Goal: Information Seeking & Learning: Learn about a topic

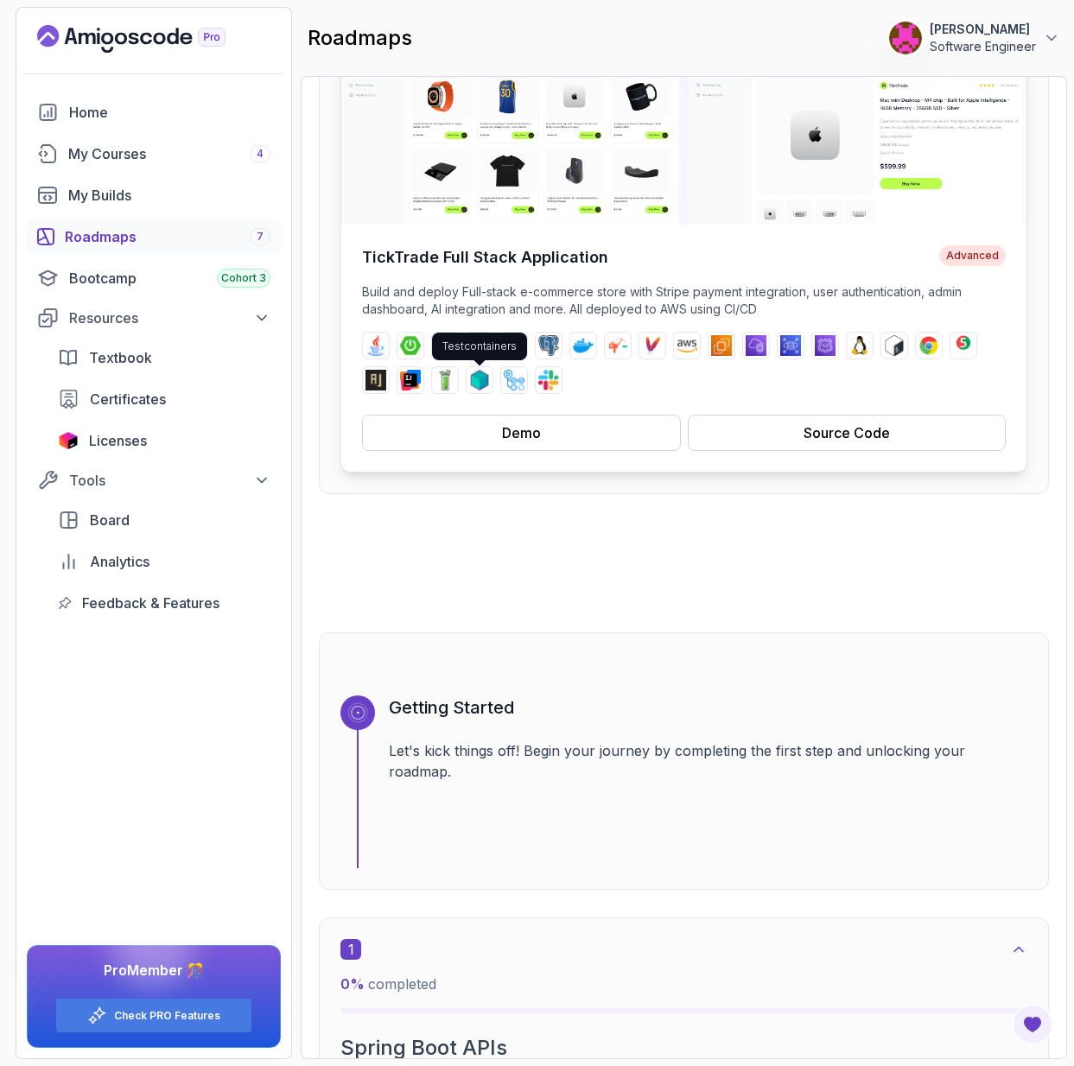
scroll to position [231, 0]
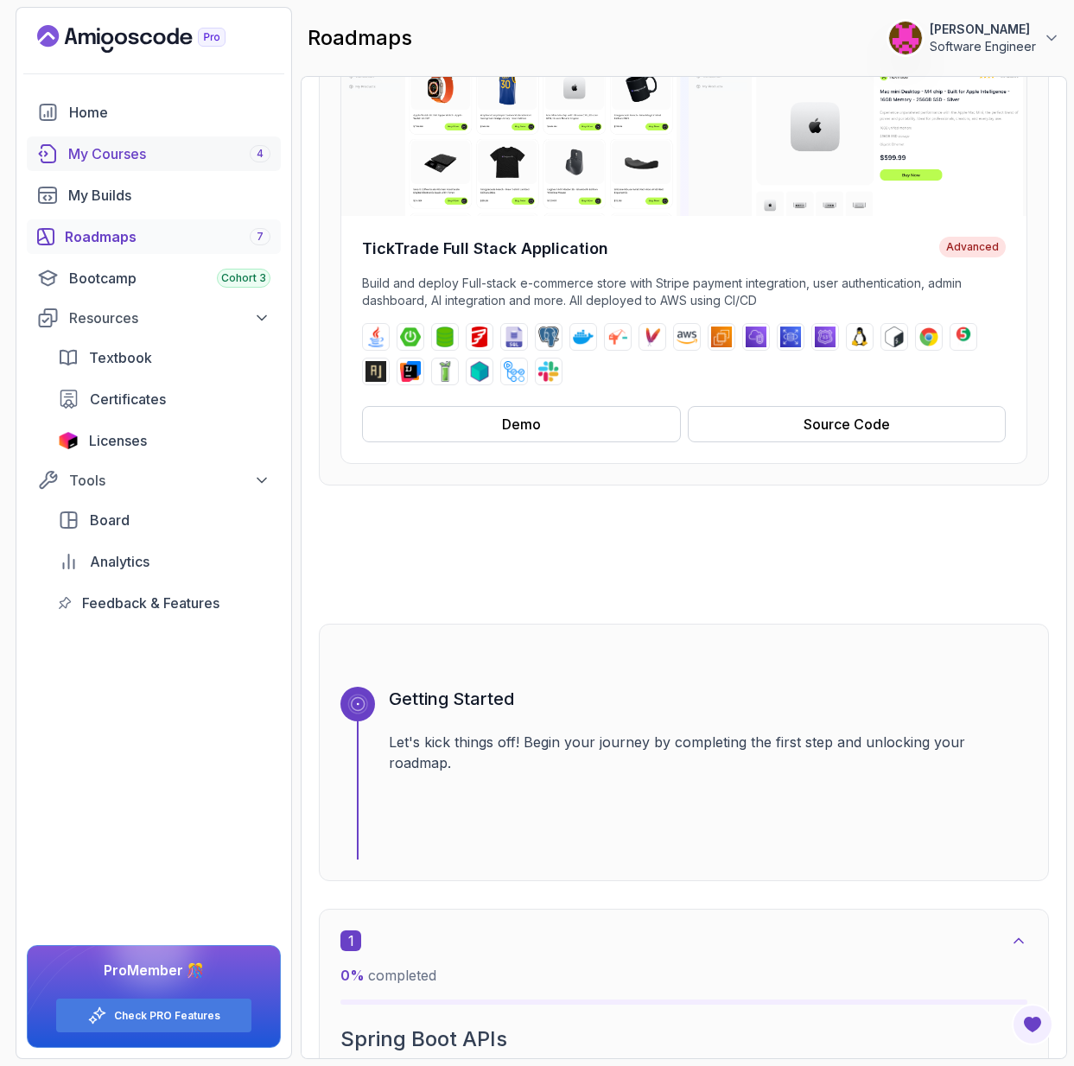
click at [175, 158] on div "My Courses 4" at bounding box center [169, 153] width 202 height 21
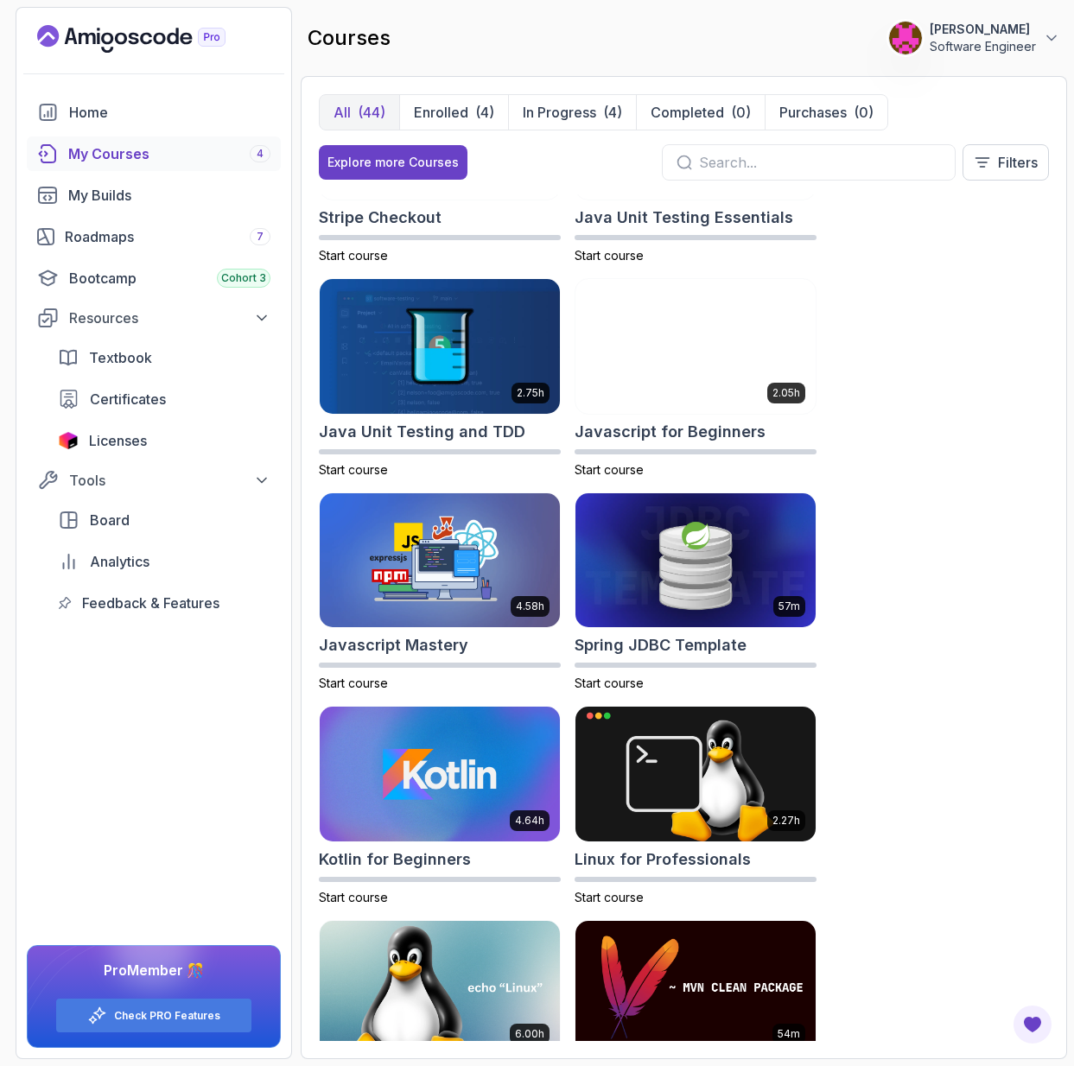
scroll to position [2482, 0]
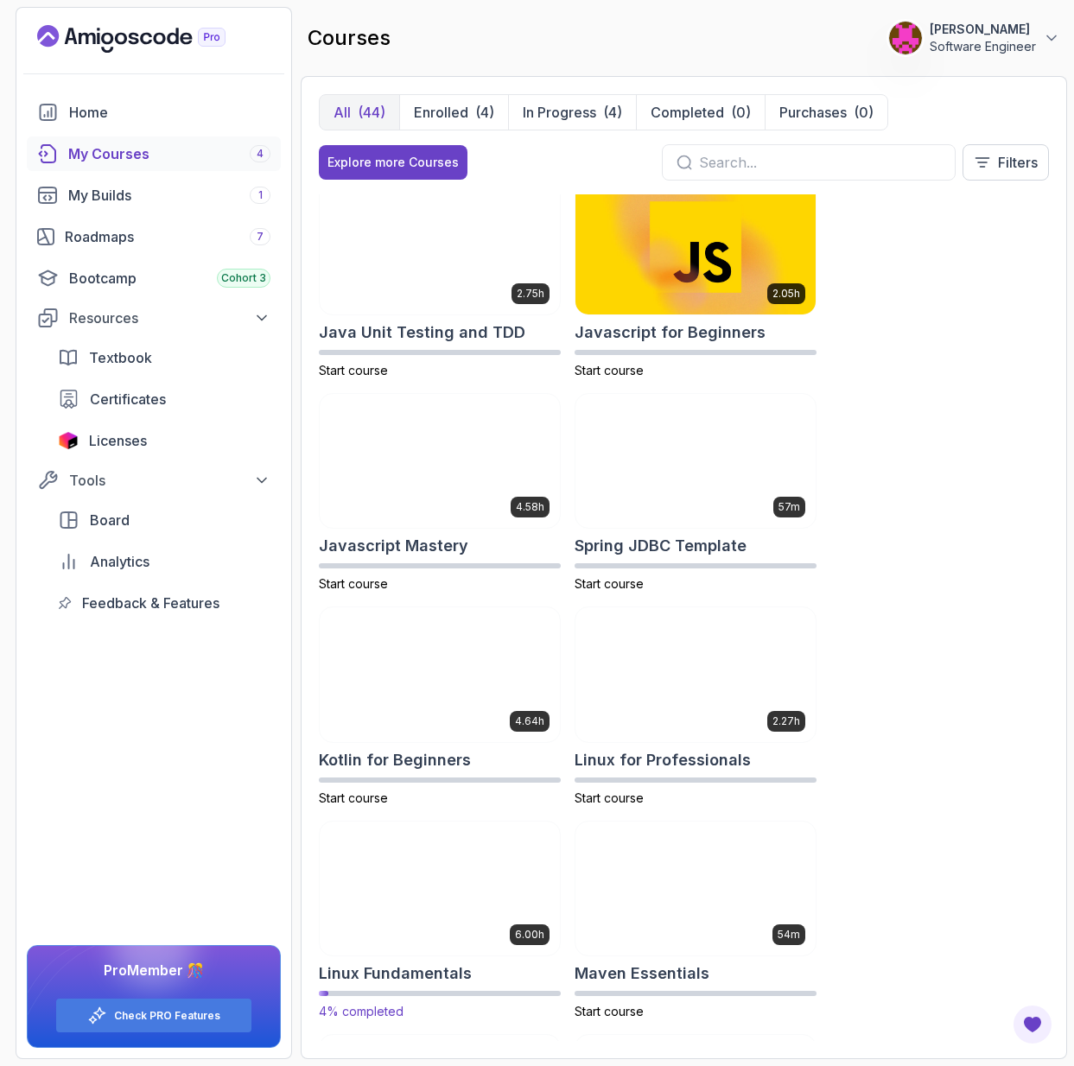
scroll to position [2582, 0]
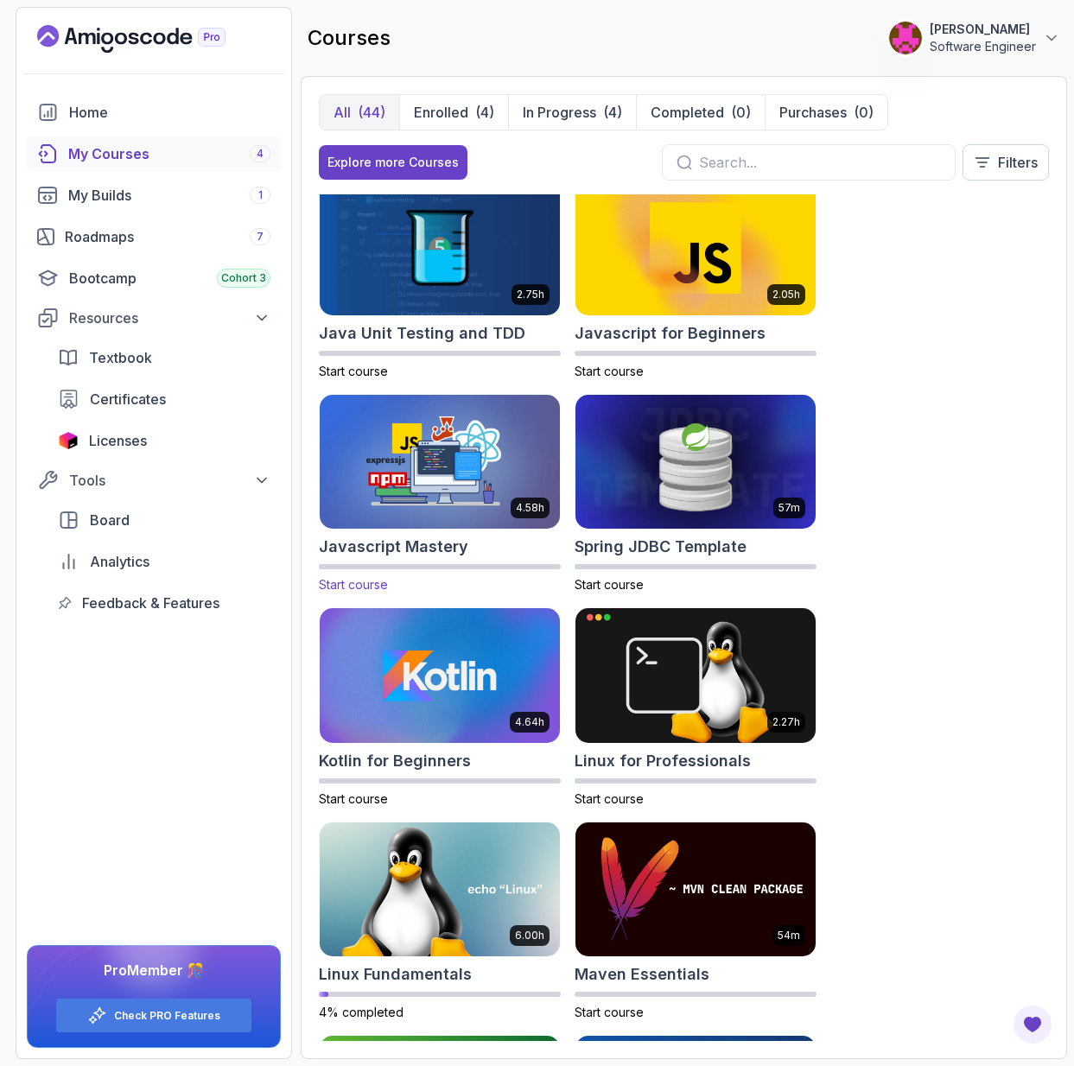
click at [463, 526] on img at bounding box center [440, 462] width 252 height 141
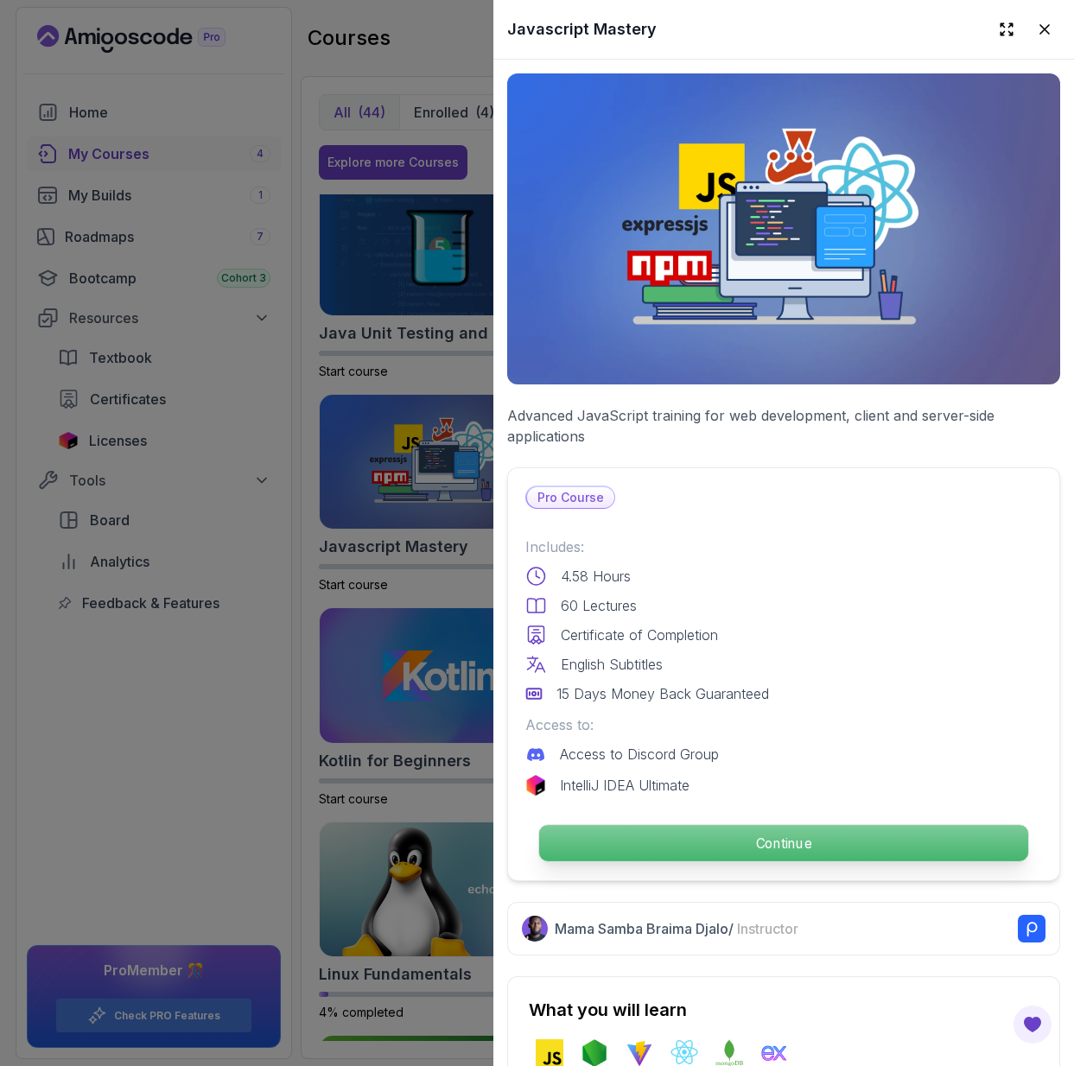
click at [542, 842] on p "Continue" at bounding box center [783, 843] width 489 height 36
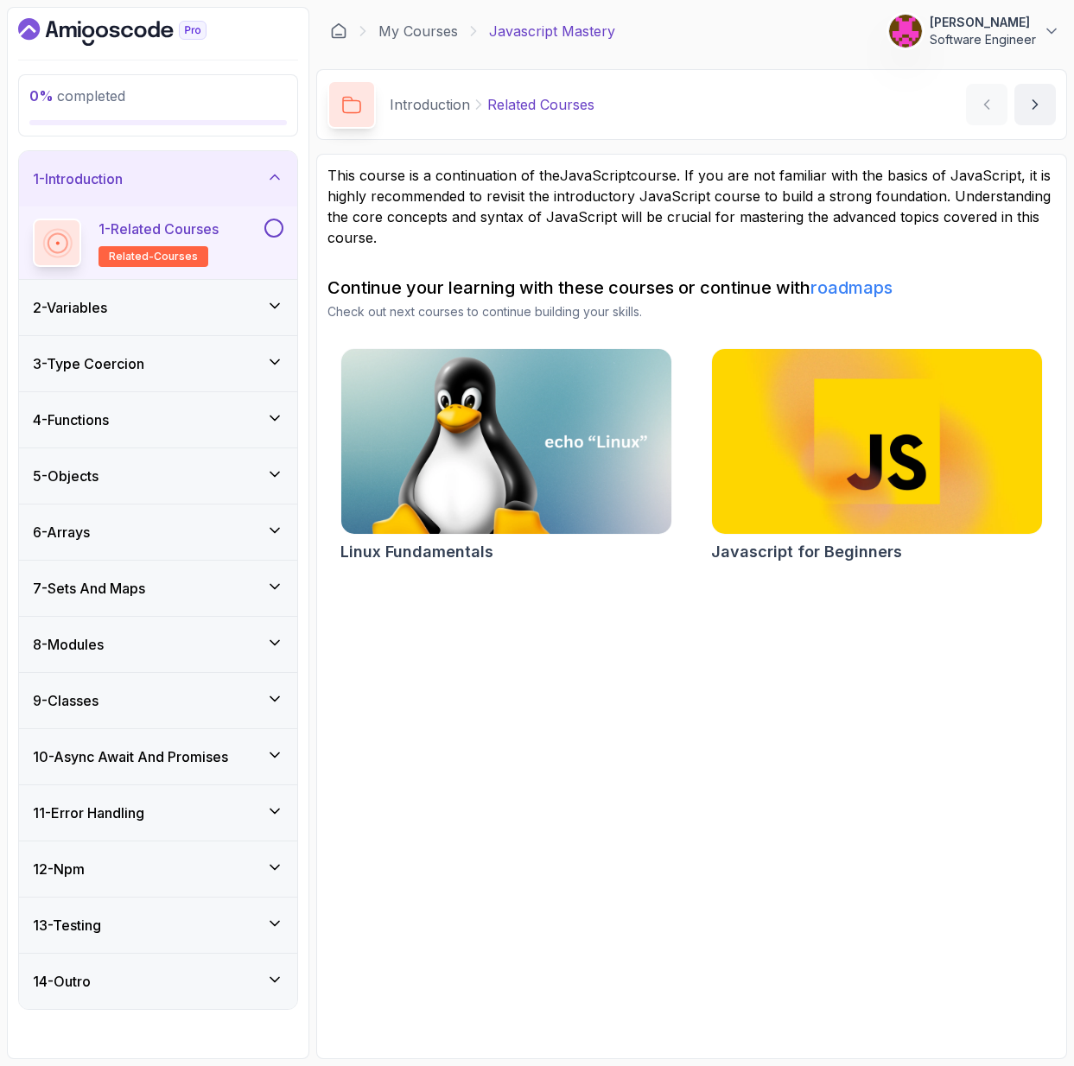
click at [833, 290] on link "roadmaps" at bounding box center [852, 287] width 82 height 21
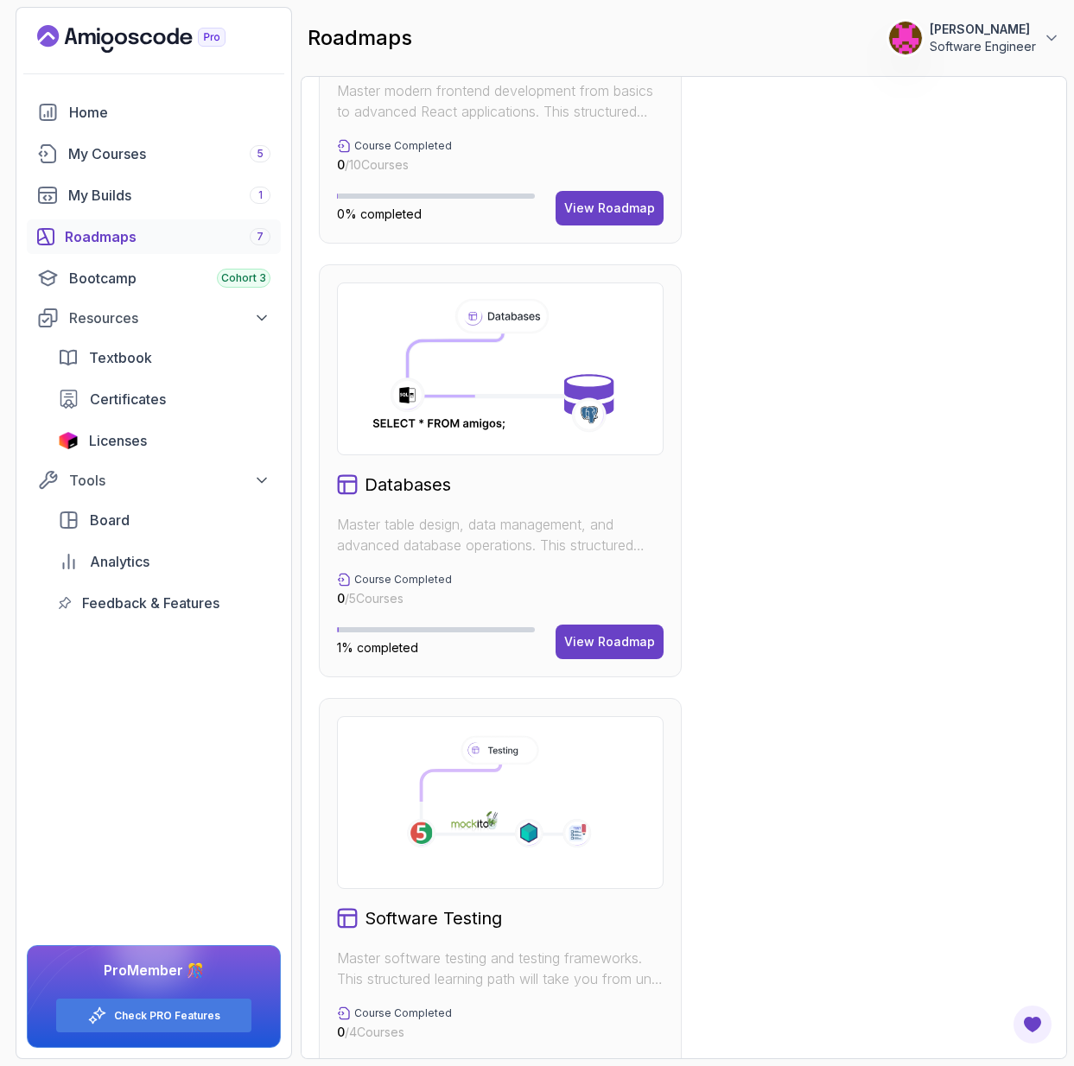
scroll to position [2069, 0]
